Goal: Information Seeking & Learning: Check status

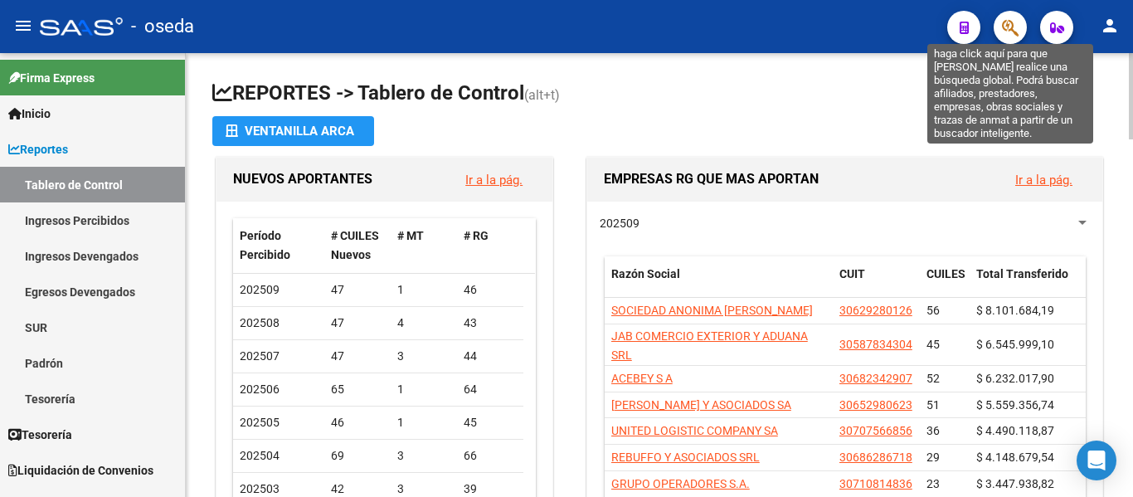
click at [1008, 32] on icon "button" at bounding box center [1010, 27] width 17 height 19
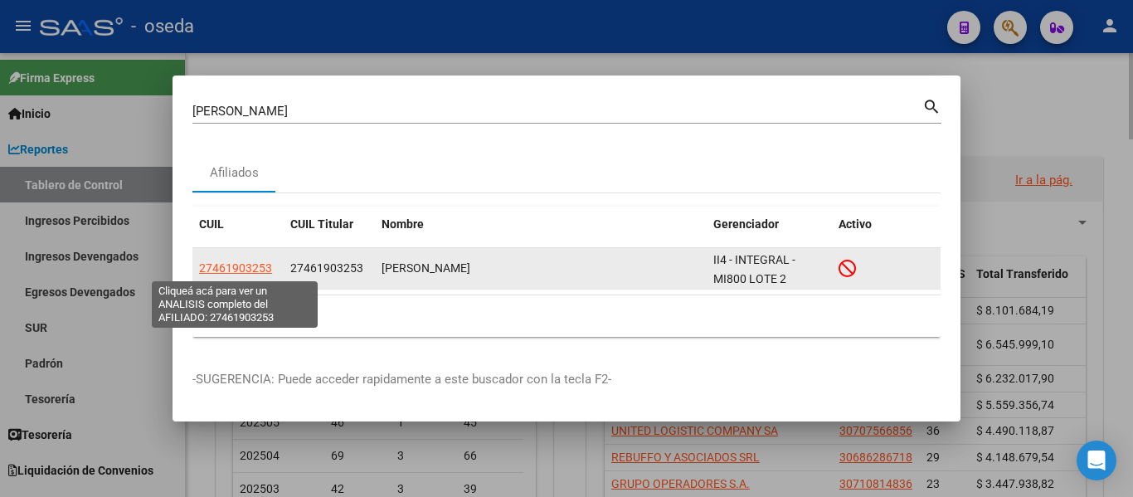
click at [251, 270] on span "27461903253" at bounding box center [235, 267] width 73 height 13
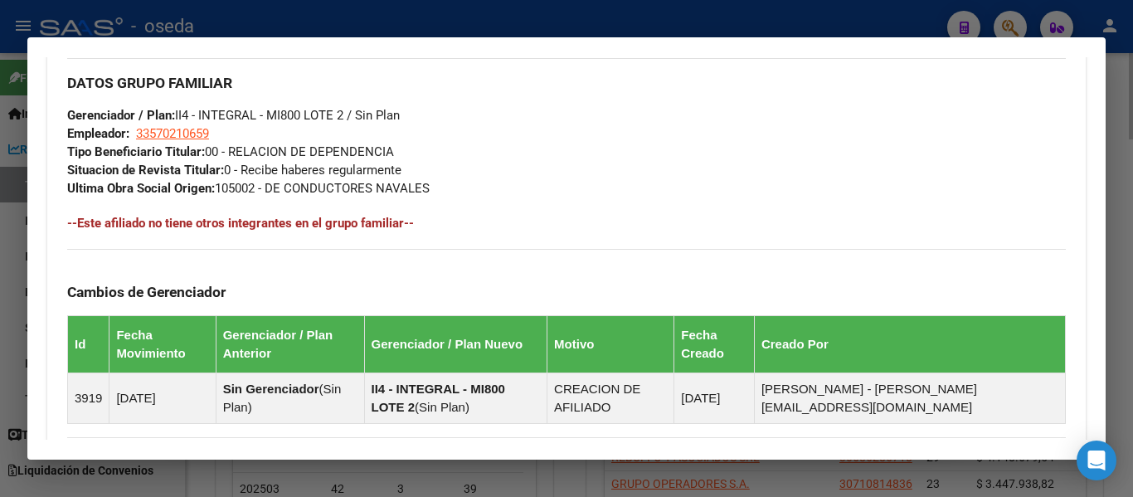
scroll to position [1116, 0]
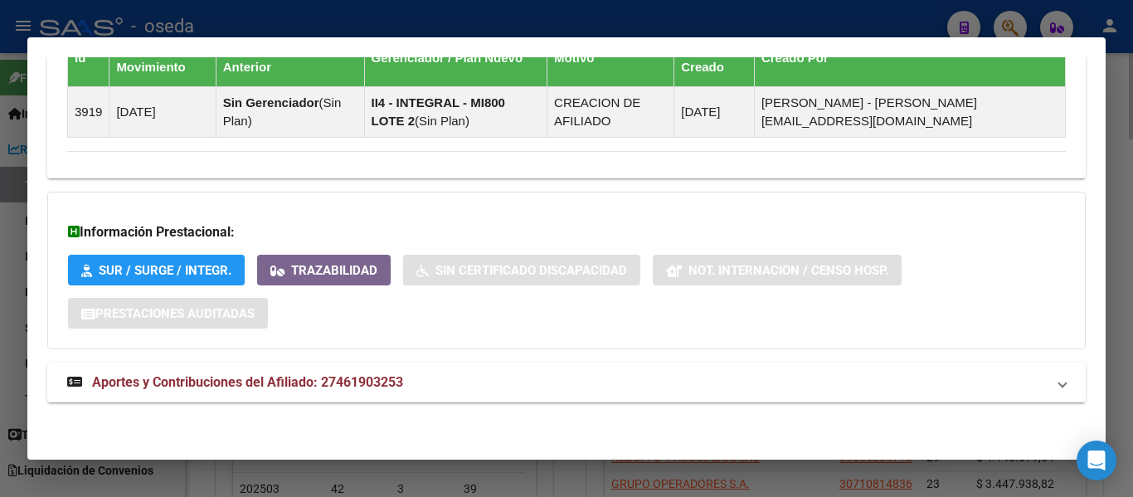
click at [336, 375] on span "Aportes y Contribuciones del Afiliado: 27461903253" at bounding box center [247, 382] width 311 height 16
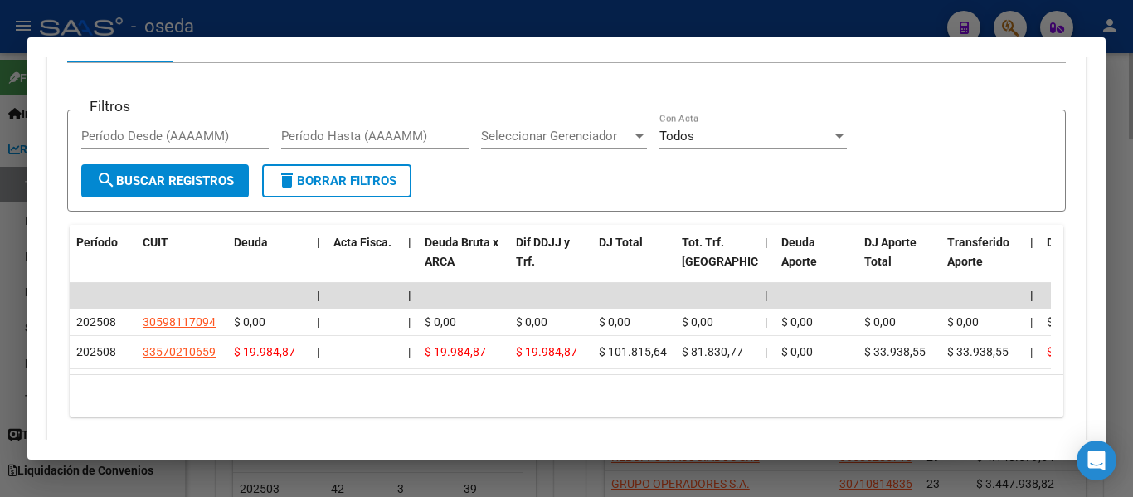
scroll to position [1613, 0]
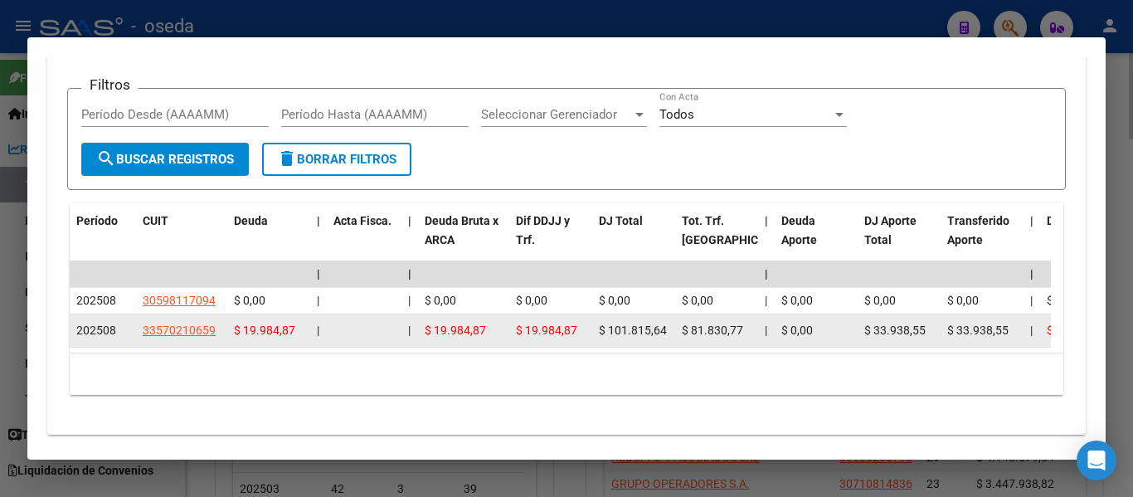
drag, startPoint x: 610, startPoint y: 331, endPoint x: 671, endPoint y: 326, distance: 61.6
click at [671, 326] on datatable-body-cell "$ 101.815,64" at bounding box center [633, 330] width 83 height 32
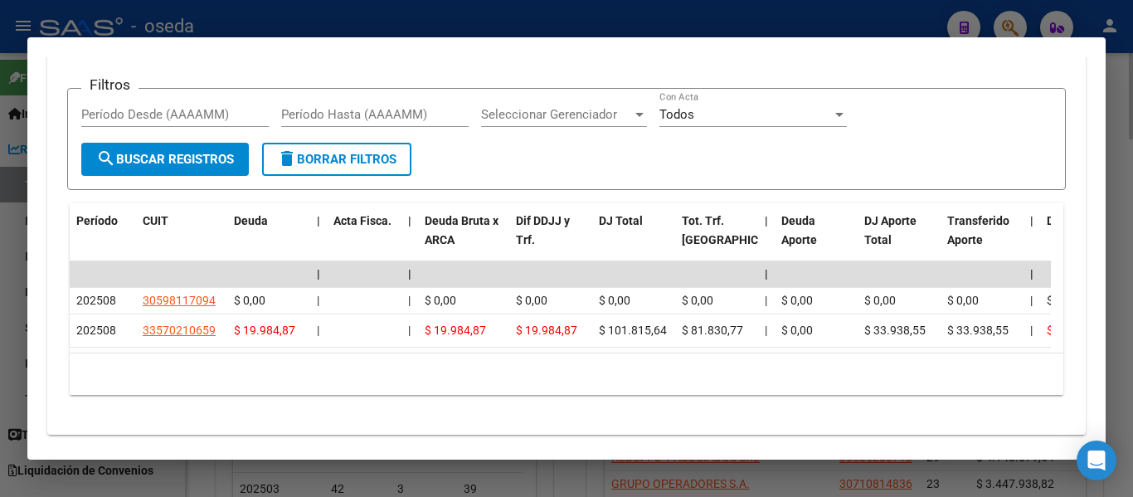
copy span "101.815,64"
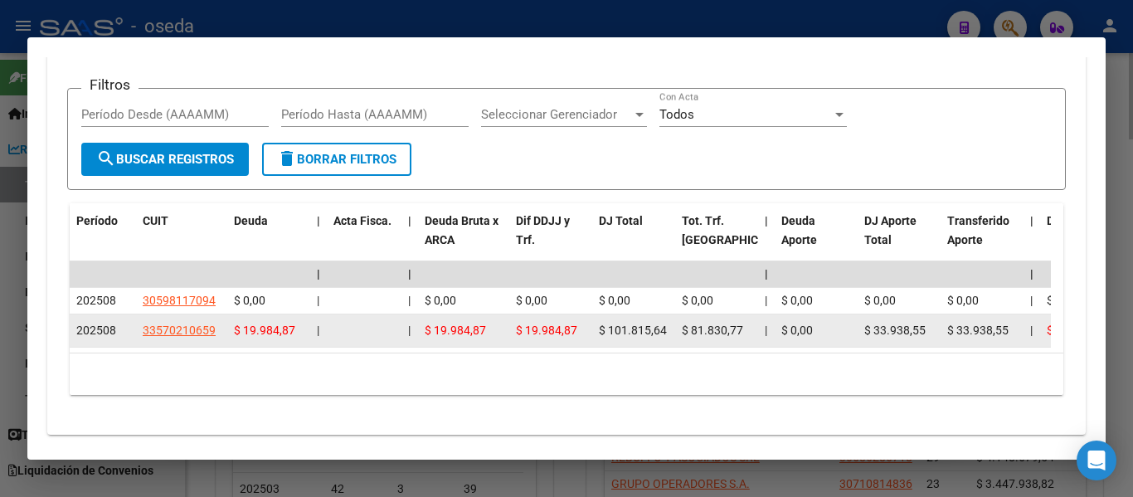
click at [718, 328] on span "$ 81.830,77" at bounding box center [712, 330] width 61 height 13
drag, startPoint x: 691, startPoint y: 331, endPoint x: 752, endPoint y: 329, distance: 60.6
click at [752, 329] on datatable-body-cell "$ 81.830,77" at bounding box center [716, 330] width 83 height 32
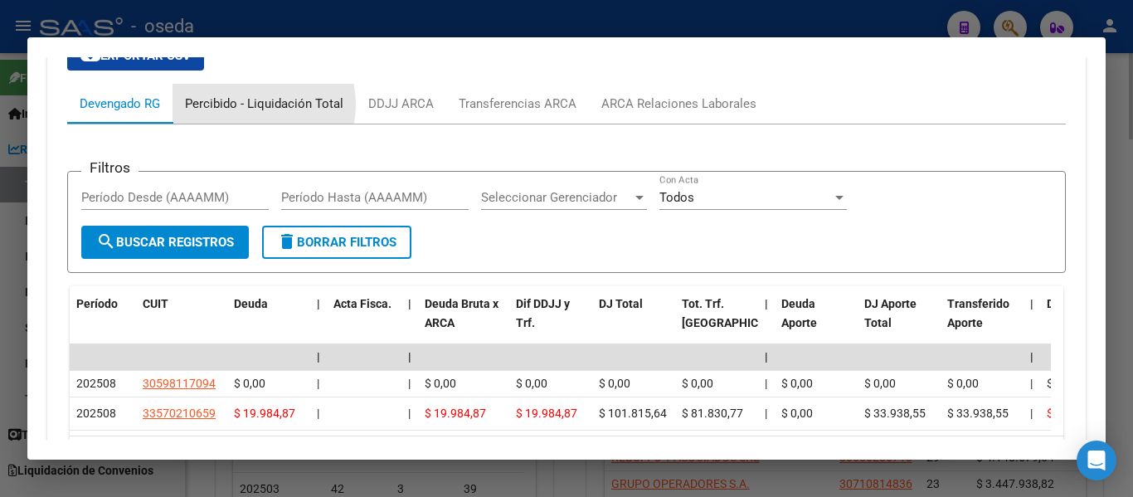
click at [256, 105] on div "Percibido - Liquidación Total" at bounding box center [264, 104] width 158 height 18
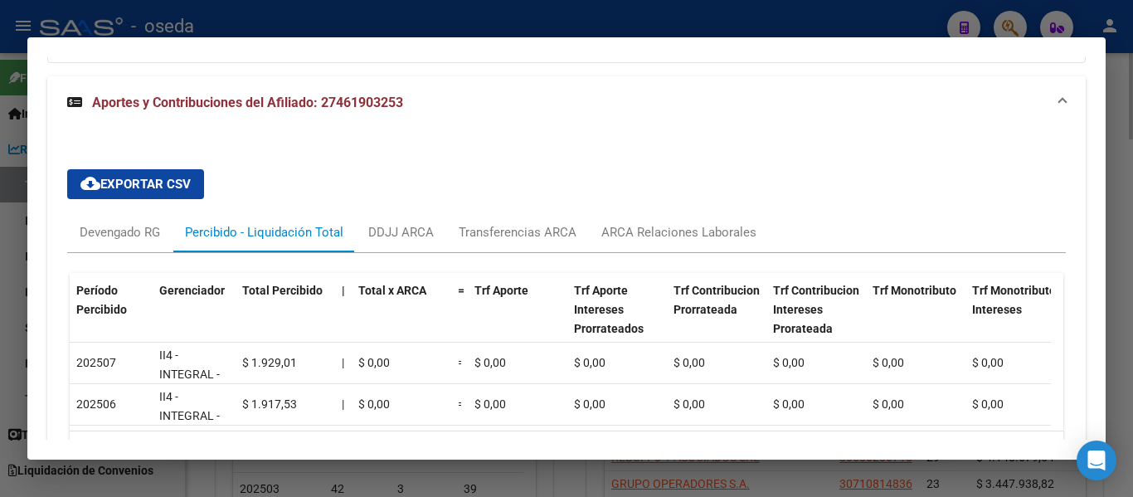
scroll to position [1478, 0]
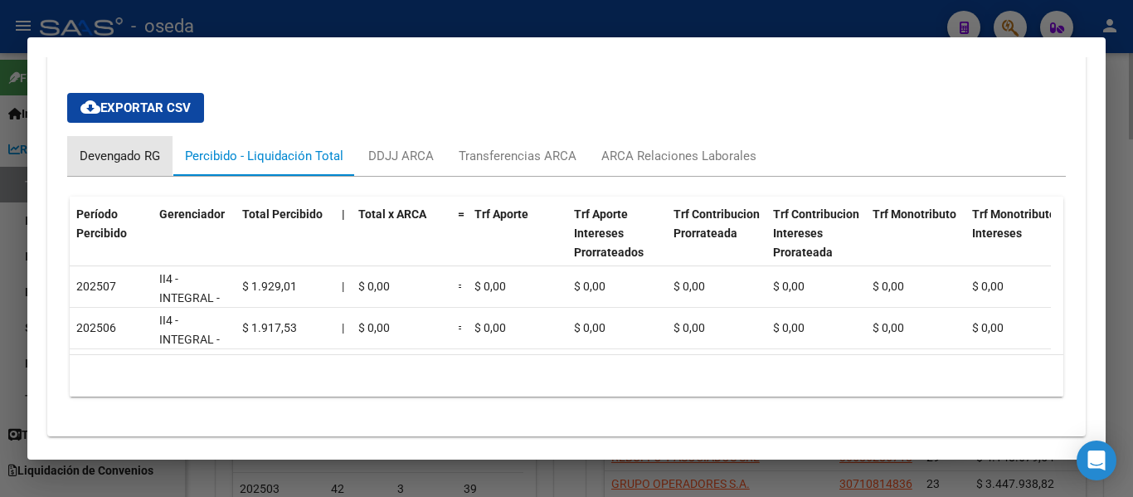
click at [117, 156] on div "Devengado RG" at bounding box center [120, 156] width 80 height 18
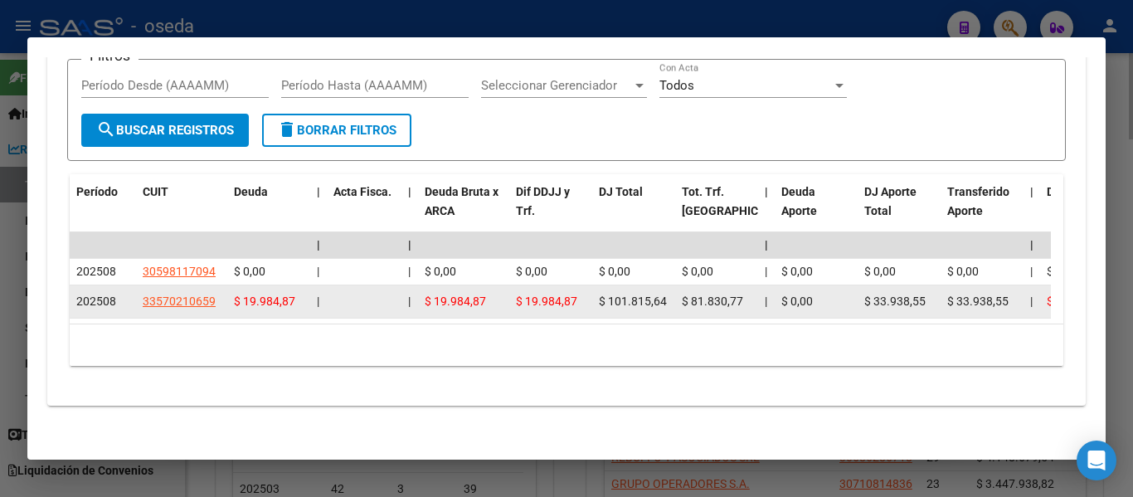
scroll to position [1644, 0]
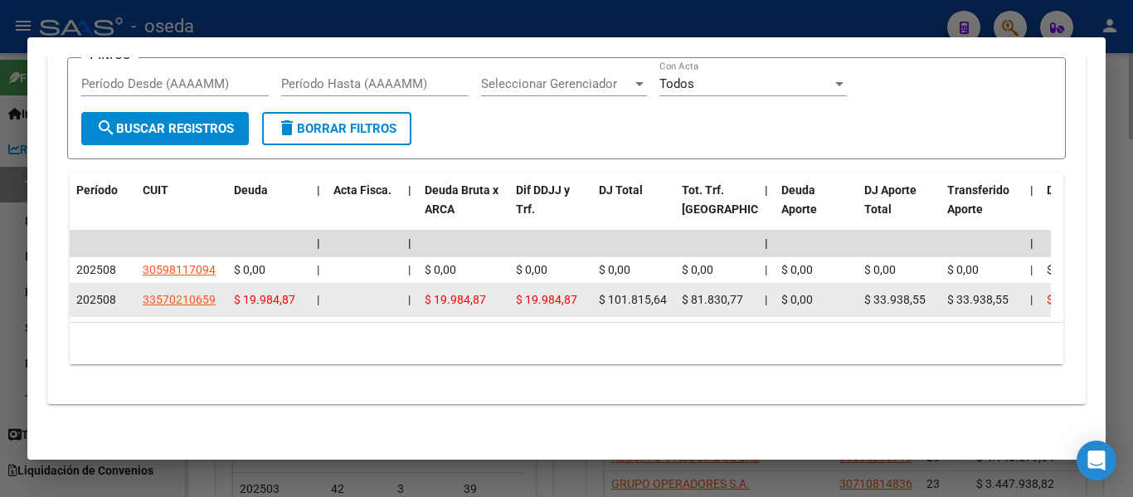
drag, startPoint x: 608, startPoint y: 298, endPoint x: 675, endPoint y: 298, distance: 67.2
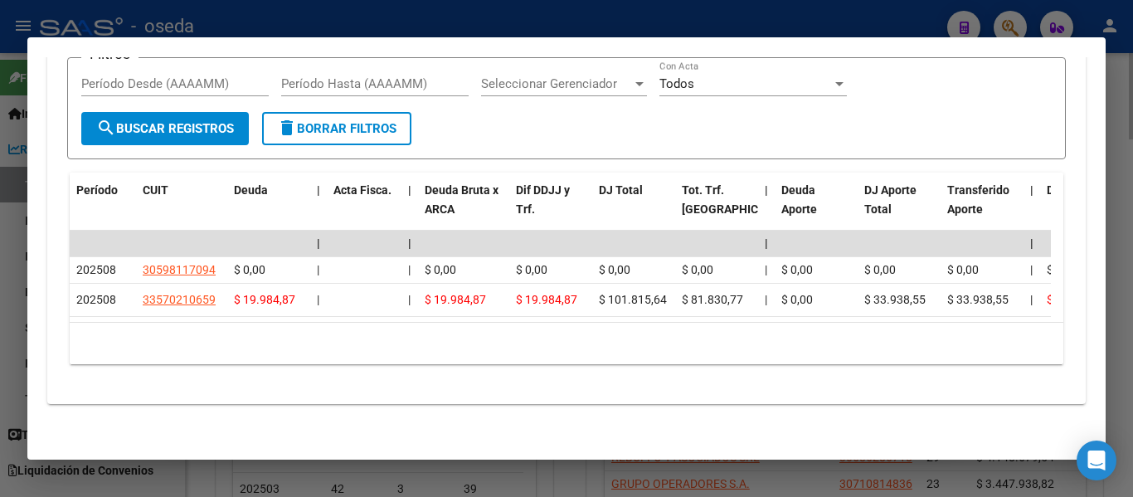
copy span "101.815,64"
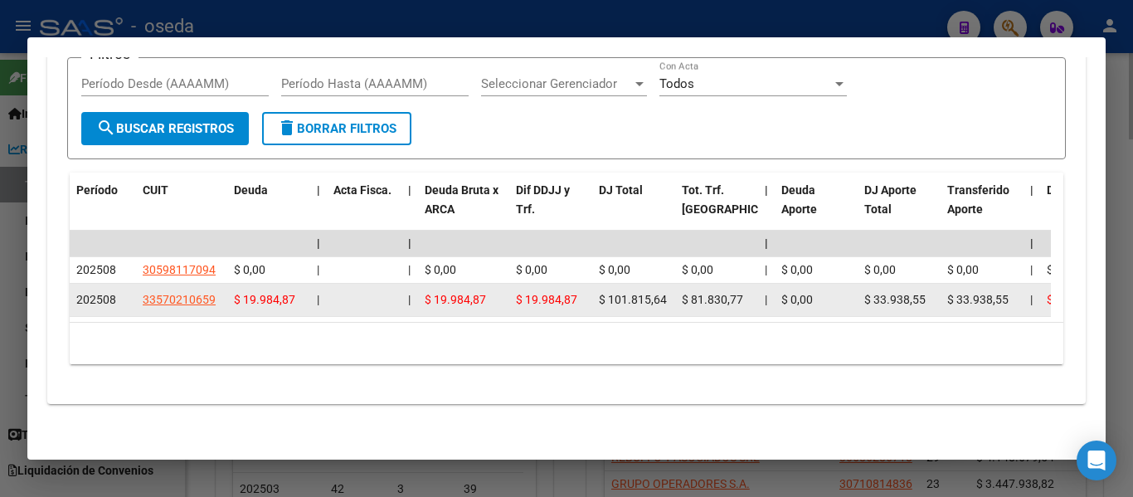
click at [693, 302] on span "$ 81.830,77" at bounding box center [712, 299] width 61 height 13
drag, startPoint x: 690, startPoint y: 301, endPoint x: 743, endPoint y: 297, distance: 53.2
click at [743, 297] on div "$ 81.830,77" at bounding box center [717, 299] width 70 height 19
copy span "81.830,77"
drag, startPoint x: 611, startPoint y: 301, endPoint x: 677, endPoint y: 299, distance: 65.6
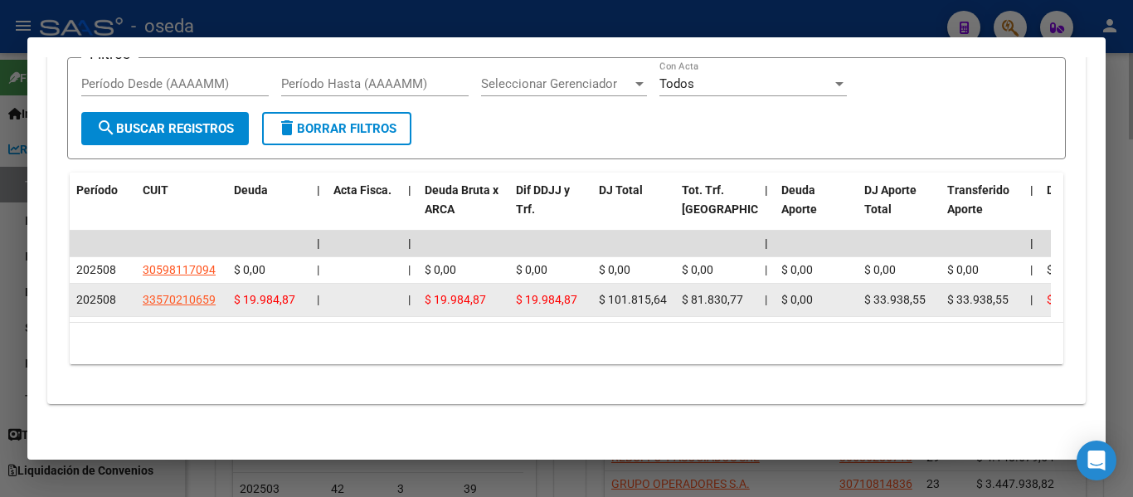
copy span "101.815,64"
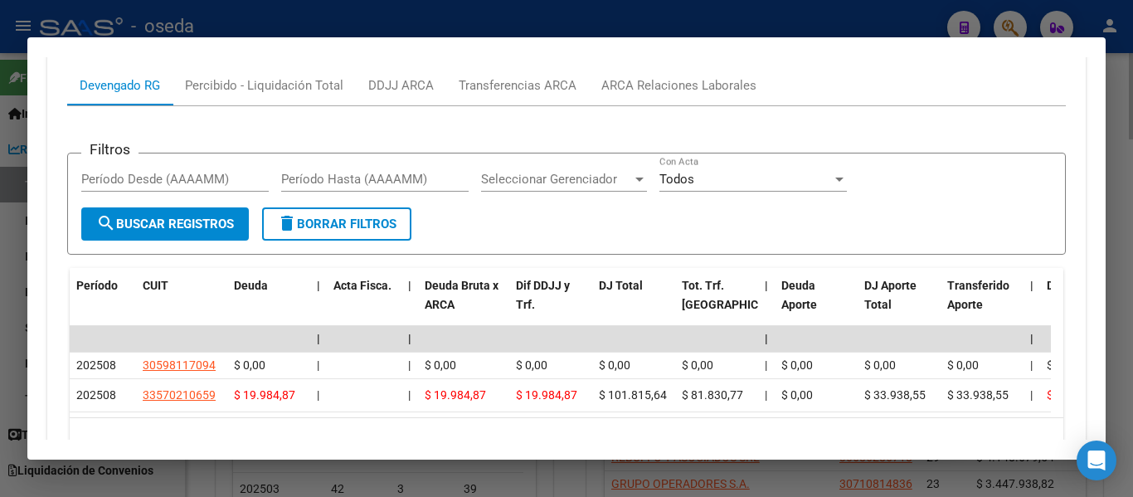
scroll to position [1576, 0]
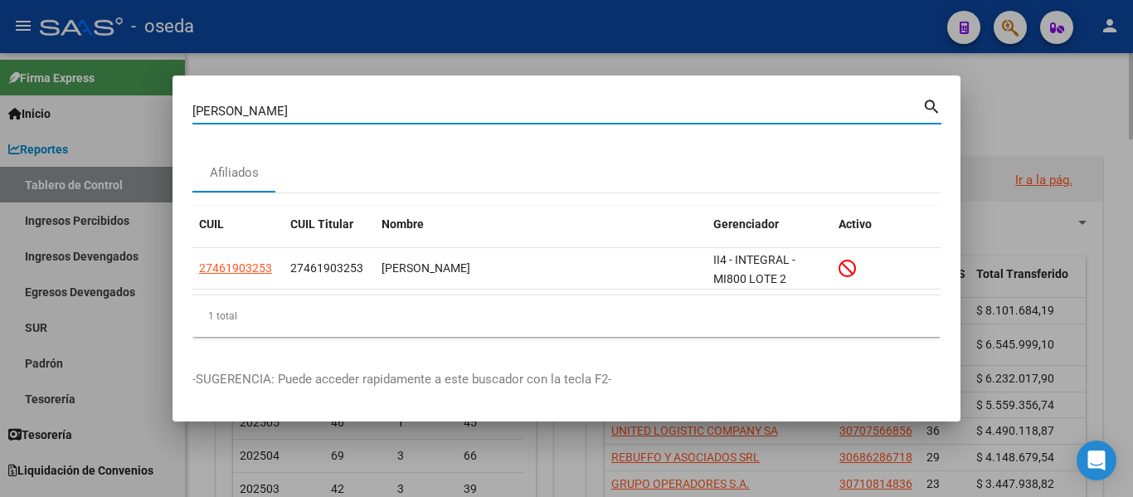
drag, startPoint x: 299, startPoint y: 110, endPoint x: 0, endPoint y: 65, distance: 302.1
click at [0, 65] on div "[PERSON_NAME] (apellido, dni, cuil, nro traspaso, cuit, obra social) search Afi…" at bounding box center [566, 248] width 1133 height 497
type input "[PERSON_NAME]"
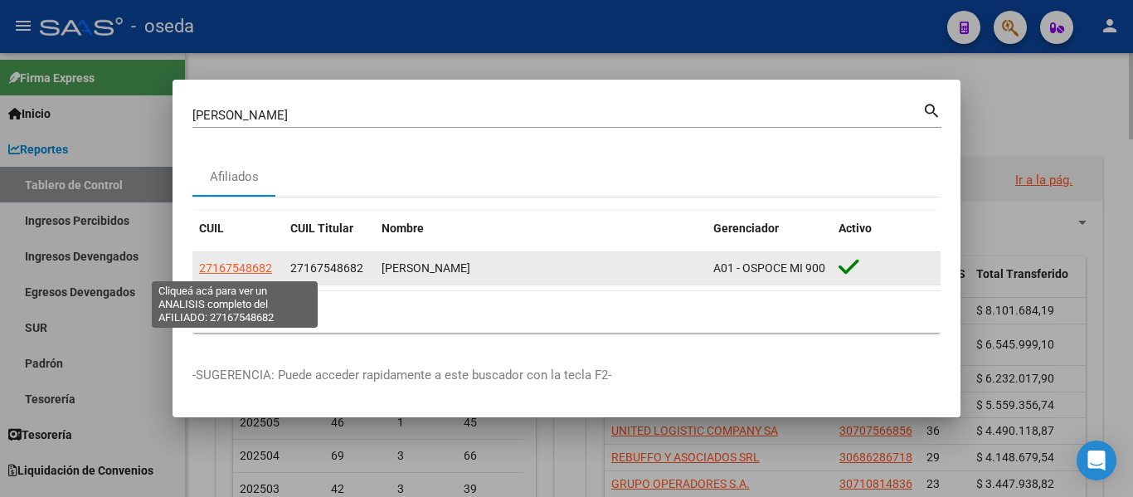
click at [236, 272] on span "27167548682" at bounding box center [235, 267] width 73 height 13
type textarea "27167548682"
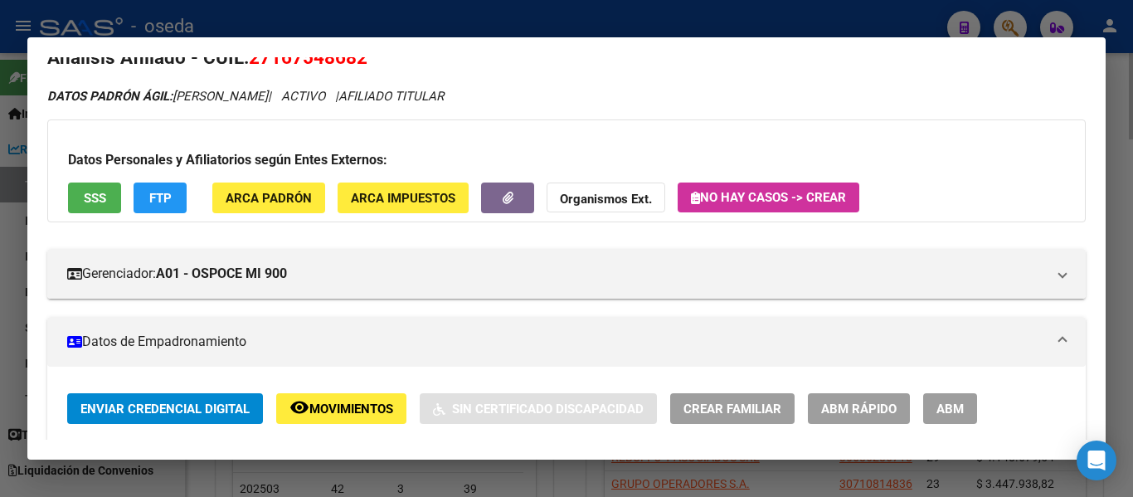
scroll to position [0, 0]
